Goal: Information Seeking & Learning: Find specific fact

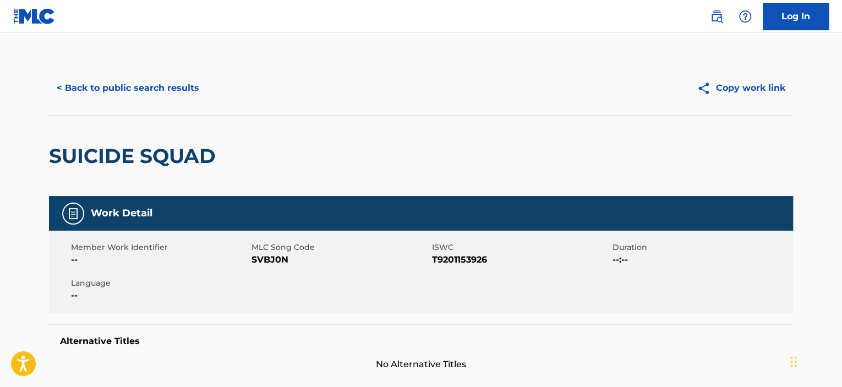
click at [133, 87] on button "< Back to public search results" at bounding box center [128, 88] width 158 height 28
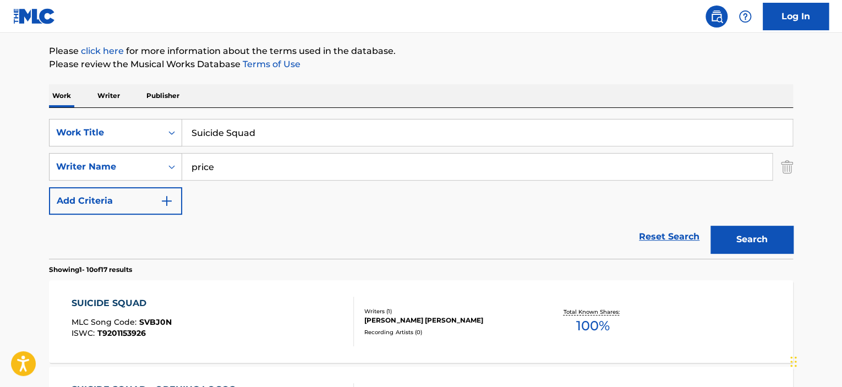
click at [635, 235] on link "Reset Search" at bounding box center [669, 236] width 72 height 24
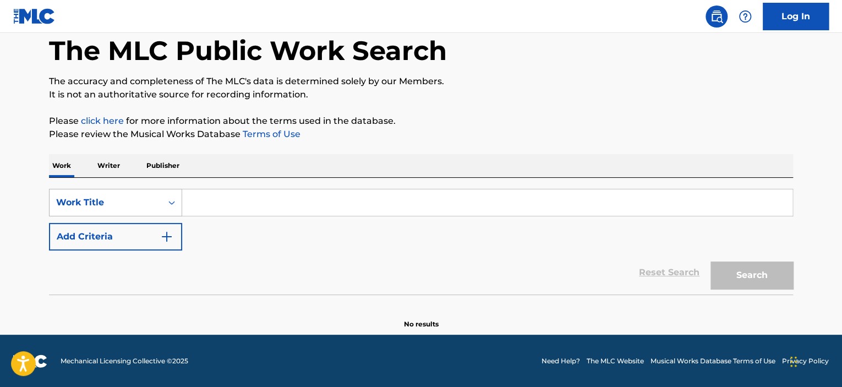
click at [147, 204] on div "Work Title" at bounding box center [105, 202] width 99 height 13
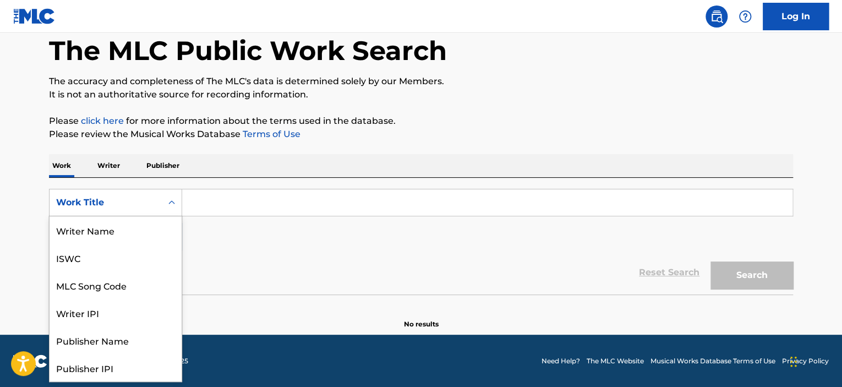
scroll to position [0, 0]
click at [147, 204] on div "Work Title" at bounding box center [105, 202] width 99 height 13
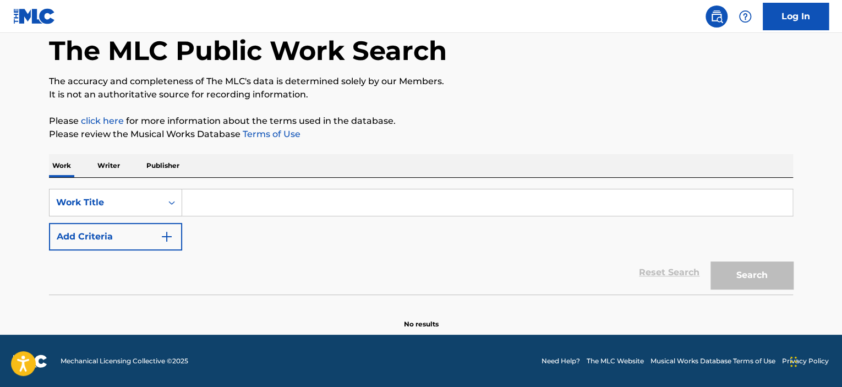
click at [225, 204] on input "Search Form" at bounding box center [487, 202] width 610 height 26
paste input "Terminator: Dark Fate"
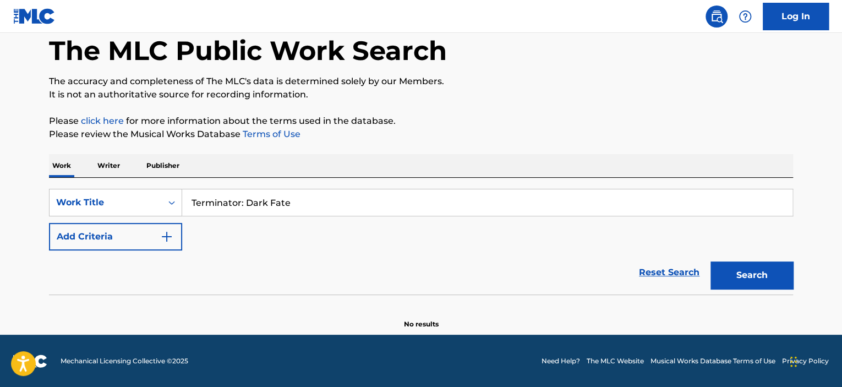
type input "Terminator: Dark Fate"
click at [744, 271] on button "Search" at bounding box center [751, 275] width 83 height 28
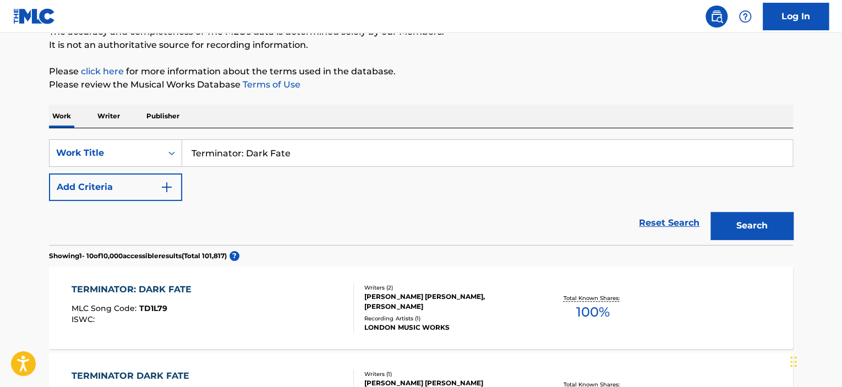
scroll to position [166, 0]
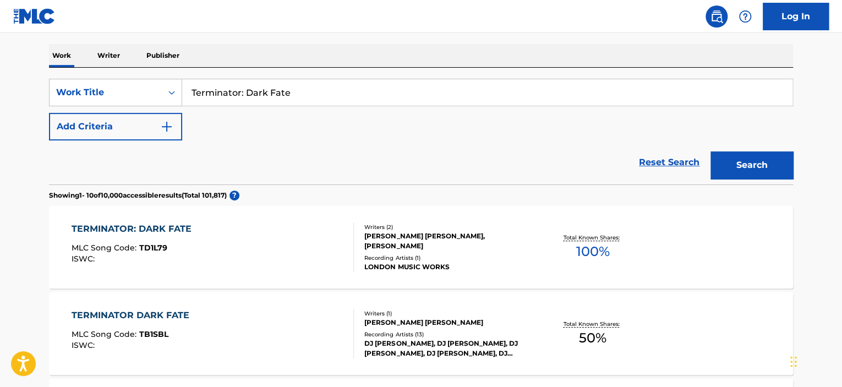
click at [312, 238] on div "TERMINATOR: DARK FATE MLC Song Code : TD1L79 ISWC :" at bounding box center [213, 247] width 283 height 50
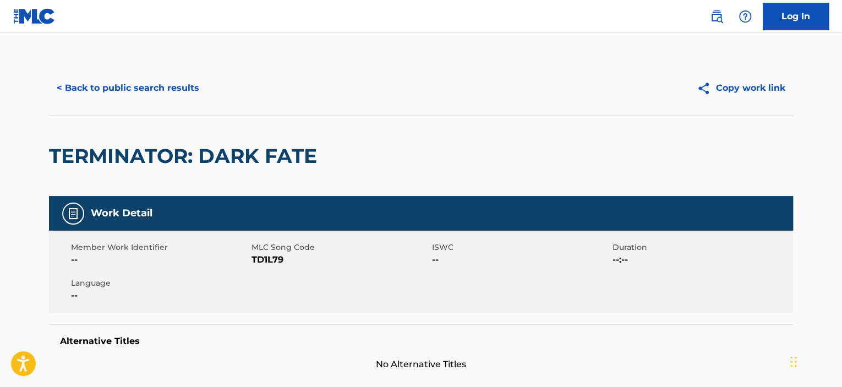
click at [178, 84] on button "< Back to public search results" at bounding box center [128, 88] width 158 height 28
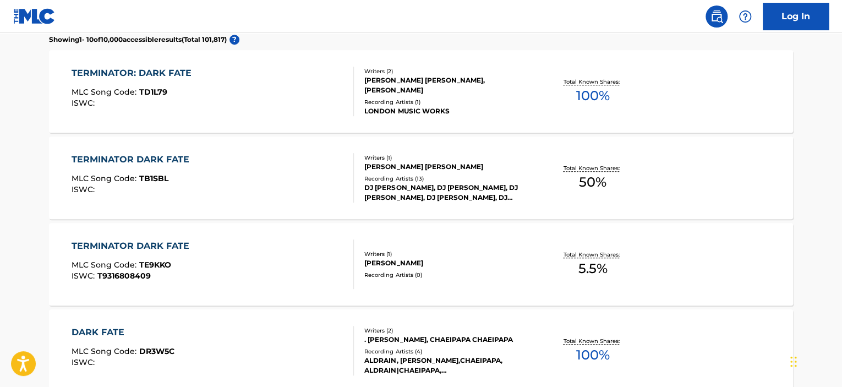
scroll to position [331, 0]
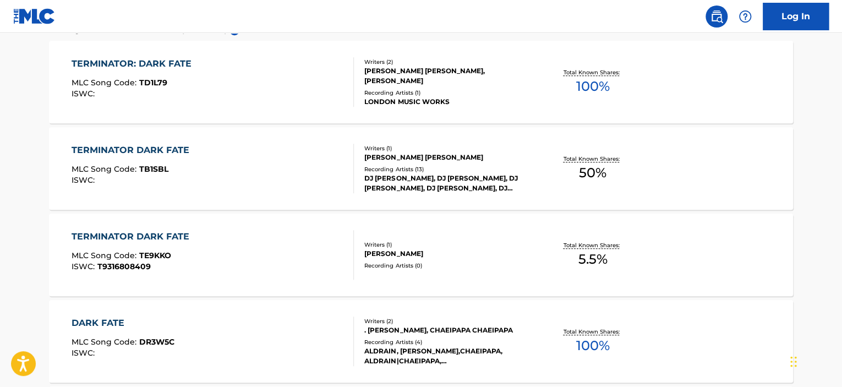
click at [279, 171] on div "TERMINATOR DARK FATE MLC Song Code : TB1SBL ISWC :" at bounding box center [213, 169] width 283 height 50
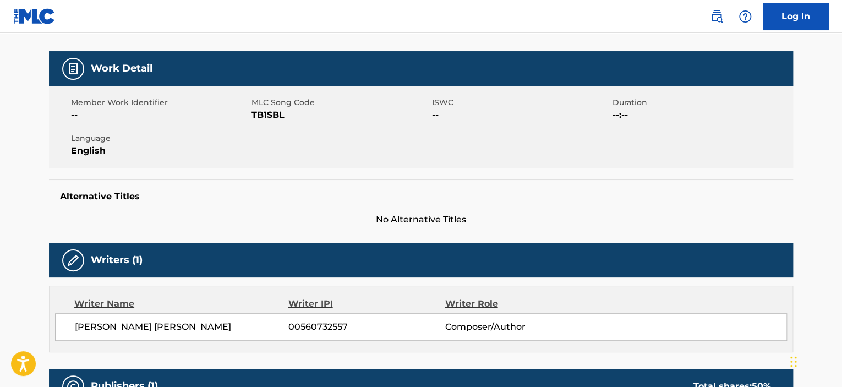
scroll to position [165, 0]
